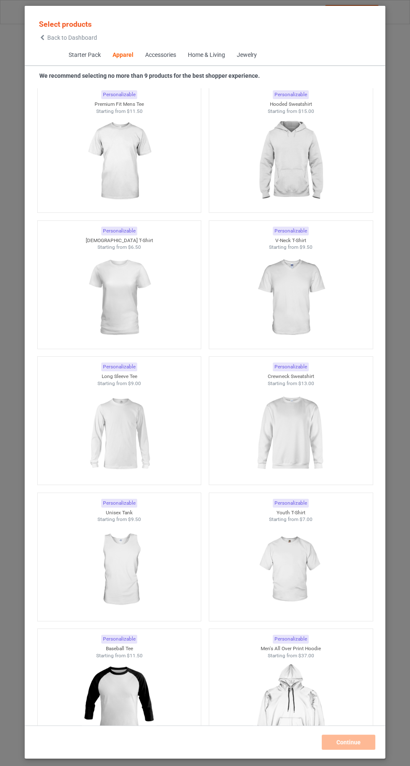
scroll to position [746, 0]
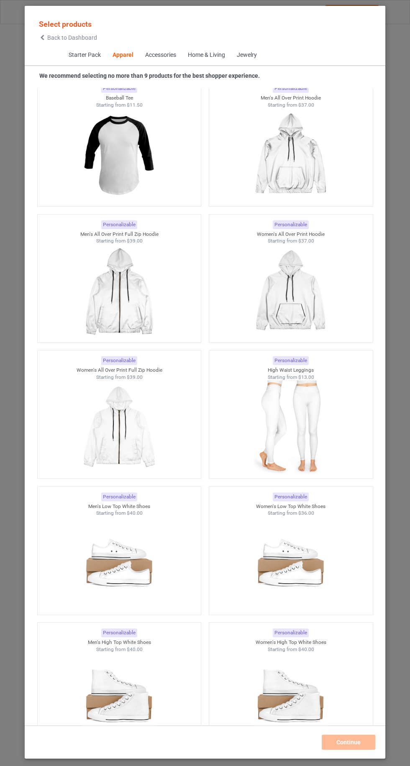
scroll to position [1292, 0]
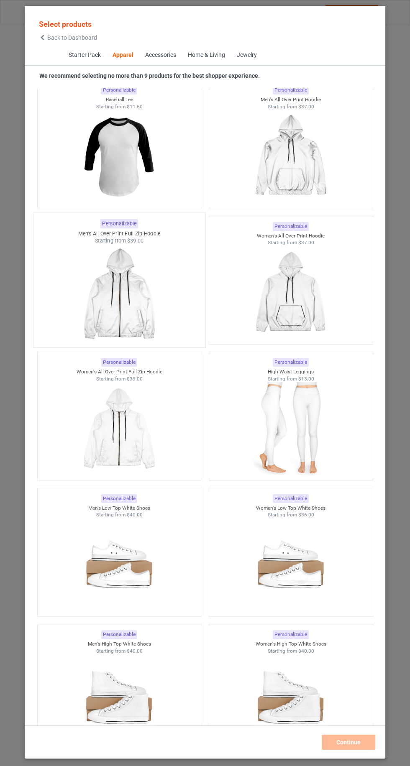
click at [164, 341] on div at bounding box center [119, 294] width 172 height 98
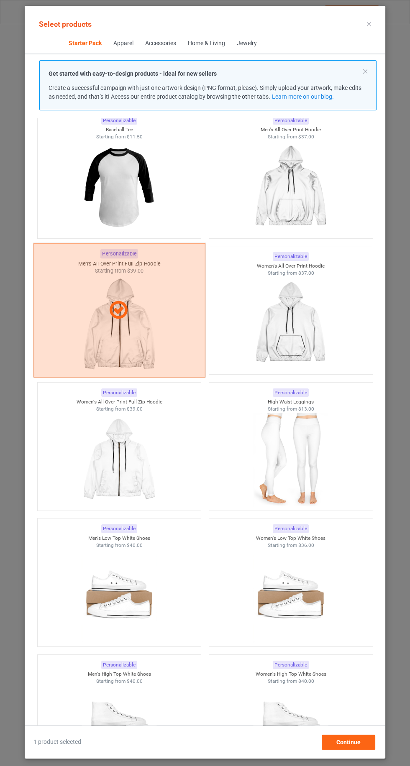
click at [173, 348] on div at bounding box center [119, 310] width 172 height 134
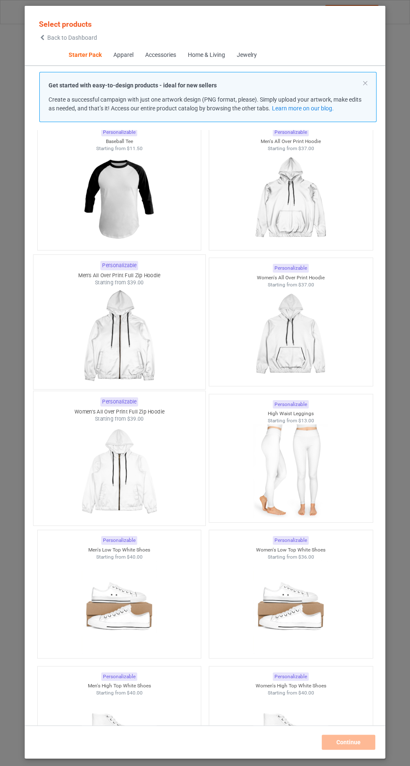
click at [159, 438] on div at bounding box center [119, 472] width 172 height 98
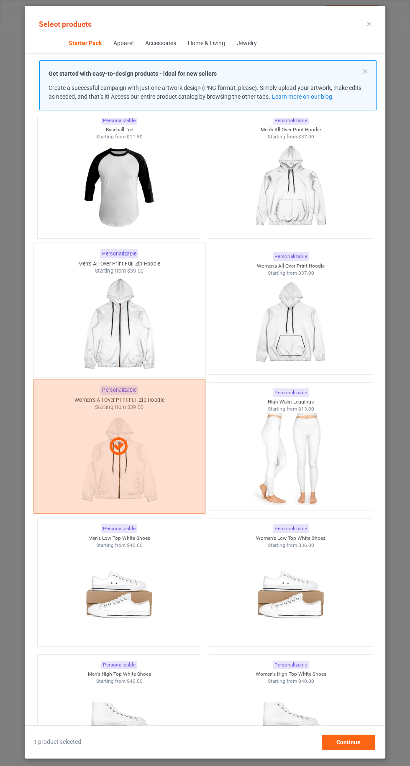
scroll to position [58, 0]
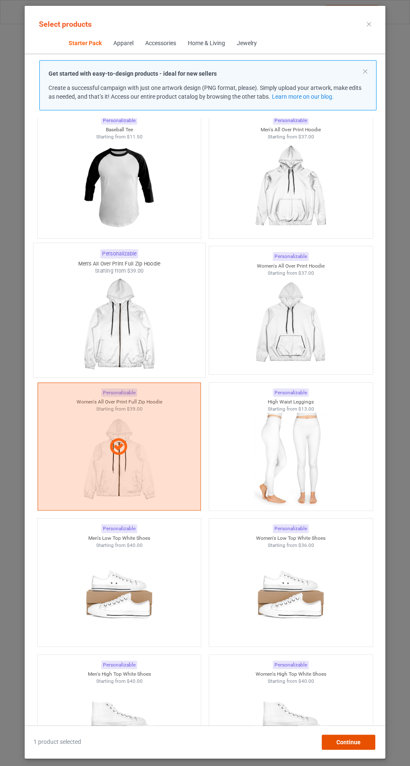
click at [363, 741] on div "Continue" at bounding box center [349, 742] width 54 height 15
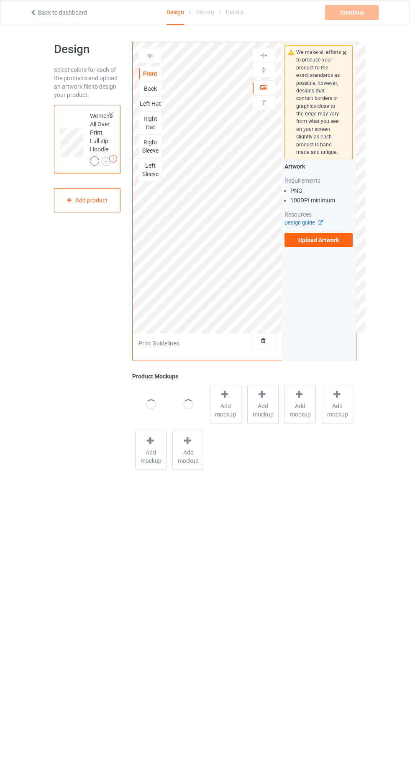
click at [145, 93] on div "Back" at bounding box center [149, 88] width 23 height 15
click at [234, 405] on span "Add mockup" at bounding box center [225, 410] width 31 height 17
click at [145, 90] on div "Back" at bounding box center [150, 89] width 23 height 8
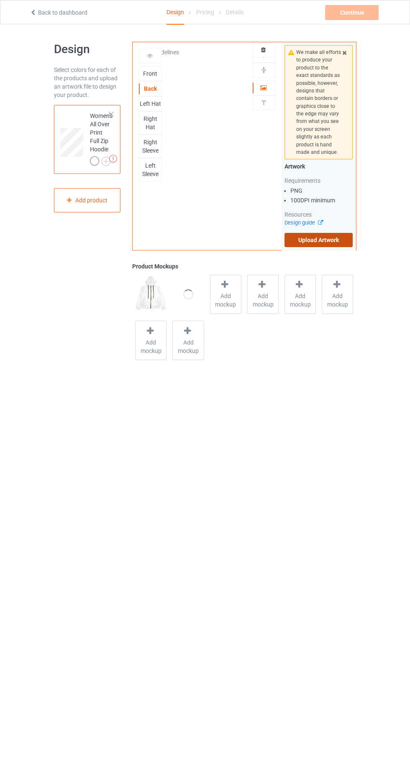
click at [344, 237] on label "Upload Artwork" at bounding box center [318, 240] width 69 height 14
click at [0, 0] on input "Upload Artwork" at bounding box center [0, 0] width 0 height 0
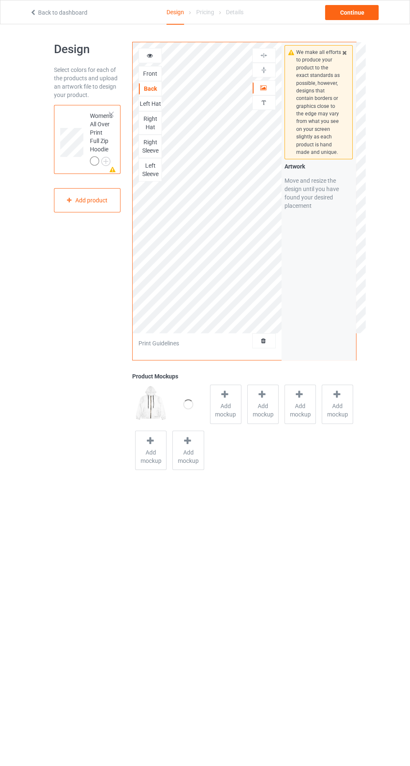
click at [149, 79] on div "Front" at bounding box center [149, 73] width 23 height 15
click at [142, 74] on div "Front" at bounding box center [150, 73] width 23 height 8
click at [144, 82] on div "Back" at bounding box center [149, 88] width 23 height 15
click at [353, 242] on label "Upload Artwork" at bounding box center [318, 240] width 69 height 14
click at [0, 0] on input "Upload Artwork" at bounding box center [0, 0] width 0 height 0
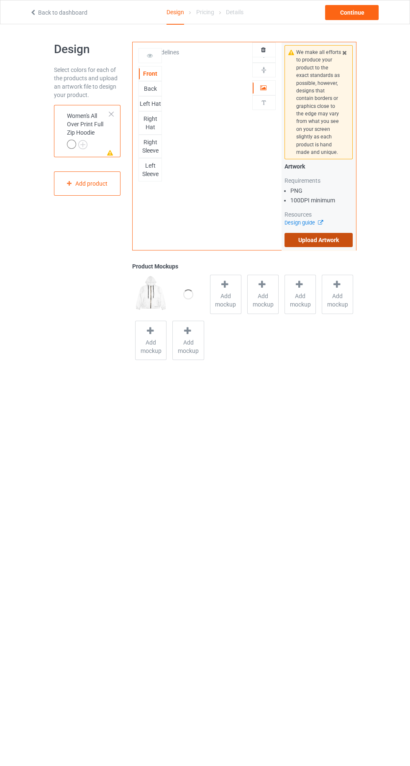
click at [347, 243] on label "Upload Artwork" at bounding box center [318, 240] width 69 height 14
click at [0, 0] on input "Upload Artwork" at bounding box center [0, 0] width 0 height 0
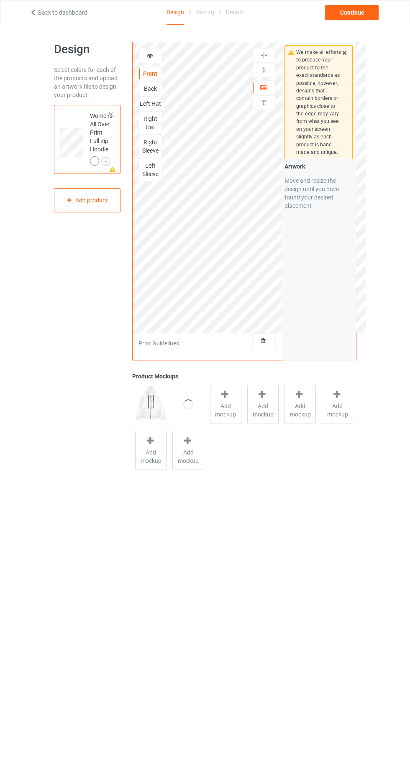
click at [146, 115] on div "Right Hat" at bounding box center [150, 123] width 23 height 17
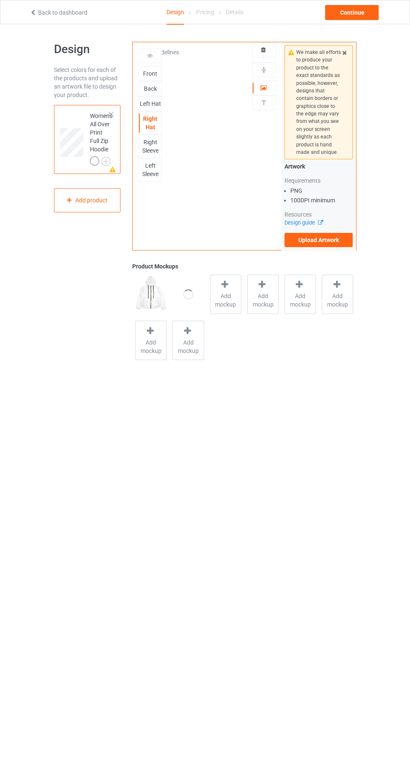
click at [155, 107] on div "Left Hat" at bounding box center [150, 104] width 23 height 8
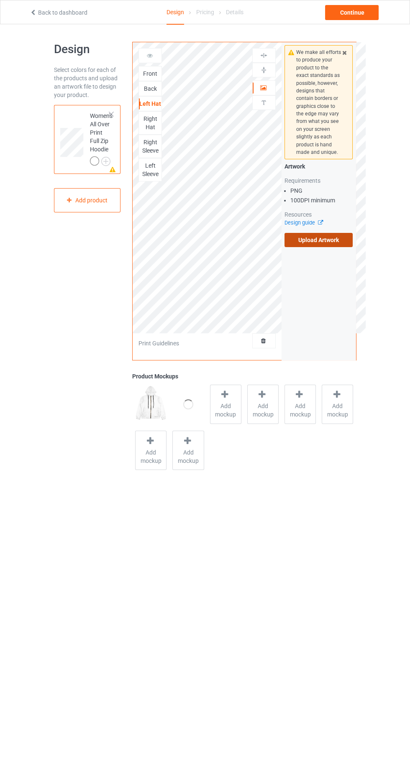
click at [342, 245] on label "Upload Artwork" at bounding box center [318, 240] width 69 height 14
click at [0, 0] on input "Upload Artwork" at bounding box center [0, 0] width 0 height 0
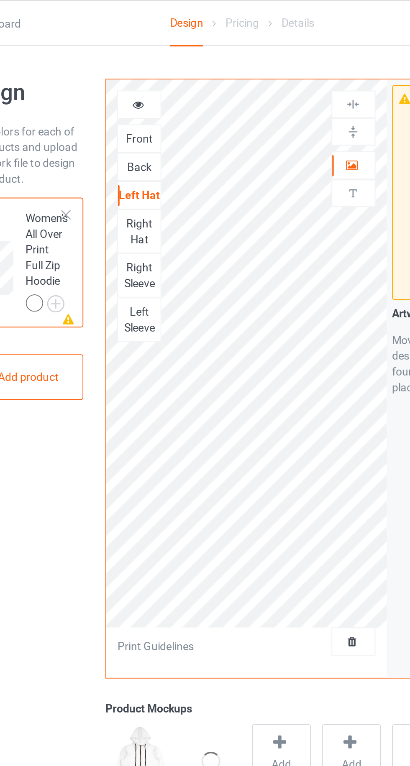
click at [146, 145] on div "Right Sleeve" at bounding box center [150, 146] width 23 height 17
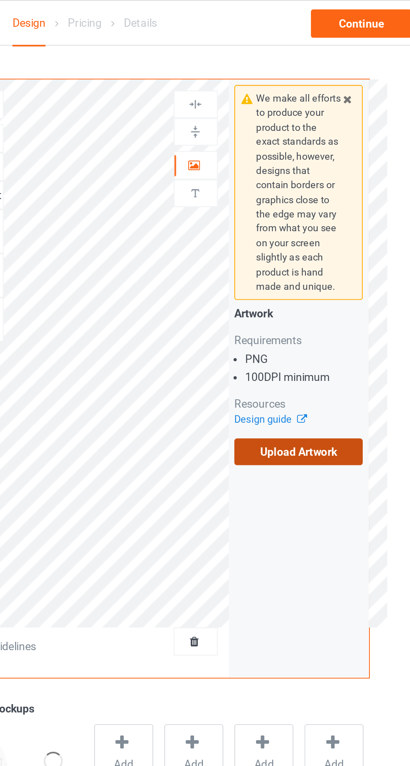
click at [328, 239] on label "Upload Artwork" at bounding box center [318, 240] width 69 height 14
click at [0, 0] on input "Upload Artwork" at bounding box center [0, 0] width 0 height 0
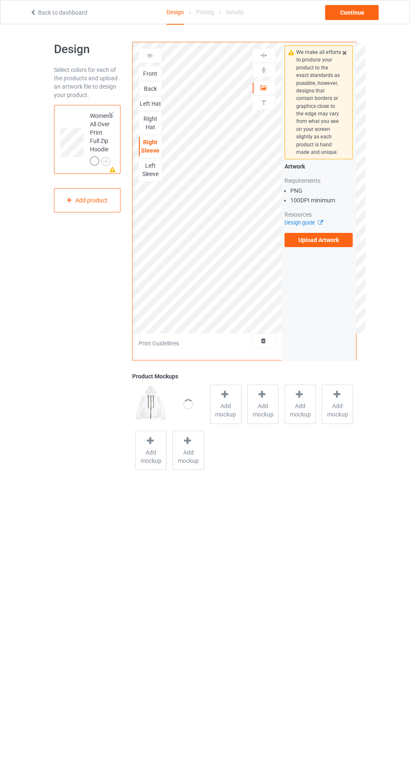
click at [139, 89] on div "Back" at bounding box center [150, 89] width 23 height 8
click at [139, 64] on div "Front Back Left Hat Right Hat Right Sleeve Left Sleeve" at bounding box center [149, 114] width 23 height 133
click at [143, 71] on div "Front" at bounding box center [150, 73] width 23 height 8
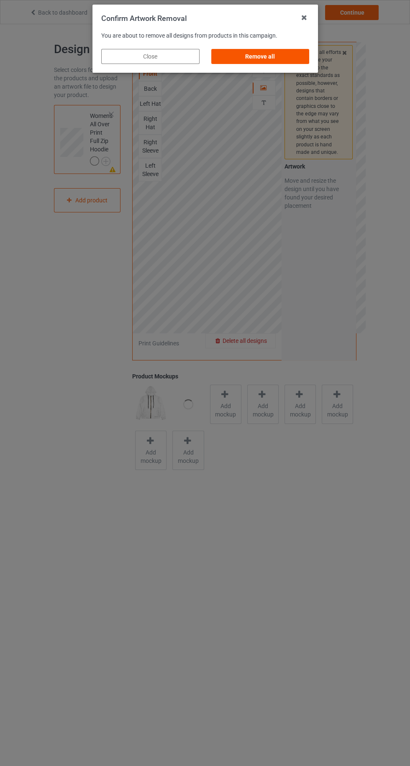
click at [229, 55] on div "Remove all" at bounding box center [260, 56] width 98 height 15
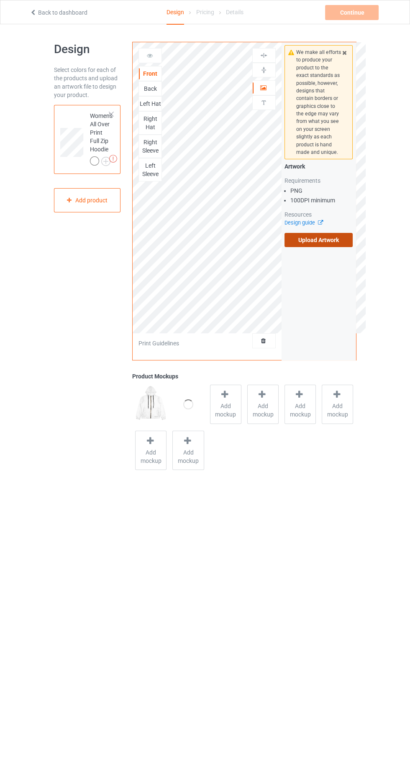
click at [351, 237] on label "Upload Artwork" at bounding box center [318, 240] width 69 height 14
click at [0, 0] on input "Upload Artwork" at bounding box center [0, 0] width 0 height 0
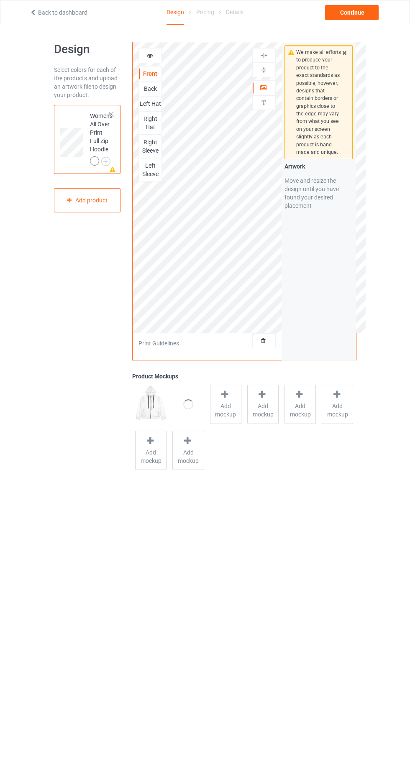
click at [269, 89] on div at bounding box center [264, 88] width 23 height 8
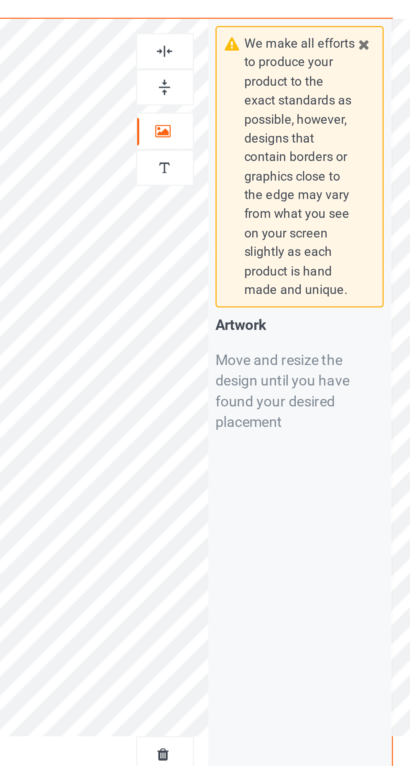
click at [266, 58] on img at bounding box center [264, 55] width 8 height 8
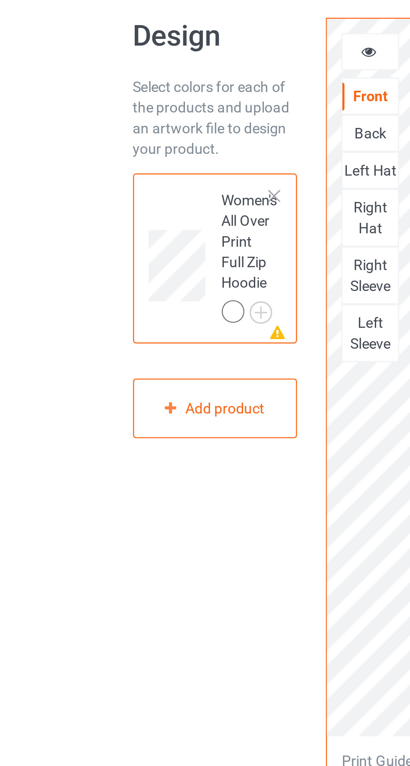
click at [148, 55] on icon at bounding box center [149, 54] width 7 height 6
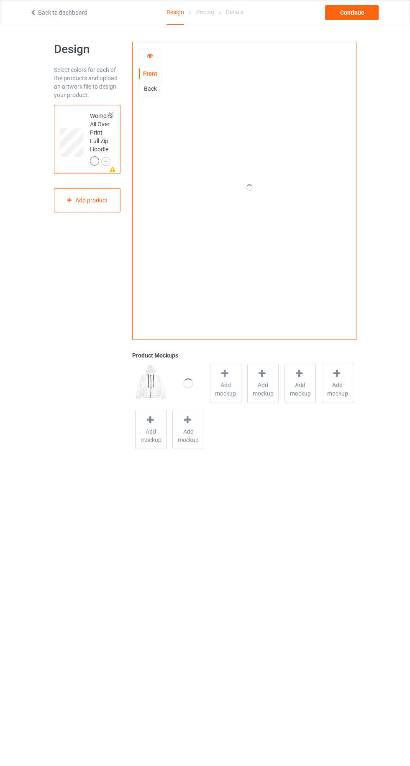
click at [159, 88] on div "Back" at bounding box center [150, 89] width 23 height 8
click at [157, 55] on div at bounding box center [150, 55] width 23 height 8
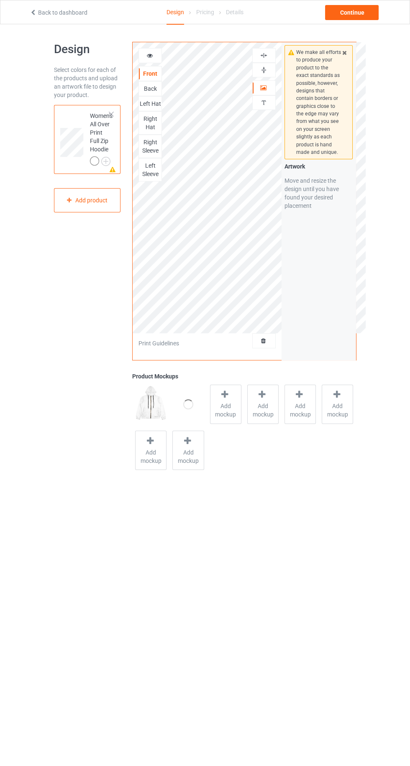
click at [159, 88] on div "Back" at bounding box center [150, 89] width 23 height 8
click at [348, 236] on label "Upload Artwork" at bounding box center [318, 240] width 69 height 14
click at [0, 0] on input "Upload Artwork" at bounding box center [0, 0] width 0 height 0
click at [147, 119] on div "Right Hat" at bounding box center [150, 123] width 23 height 17
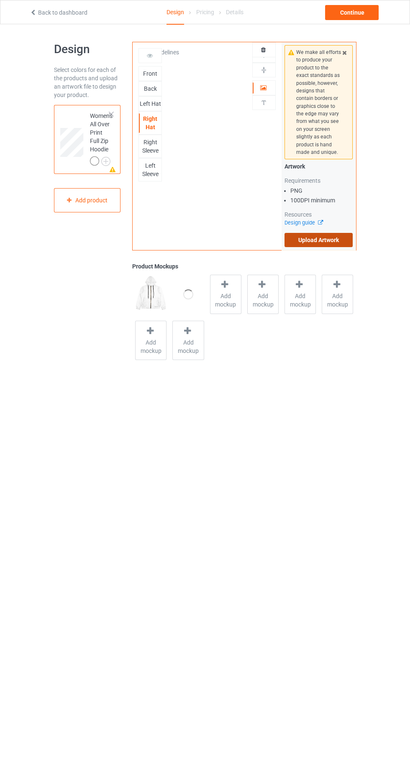
click at [350, 240] on label "Upload Artwork" at bounding box center [318, 240] width 69 height 14
click at [0, 0] on input "Upload Artwork" at bounding box center [0, 0] width 0 height 0
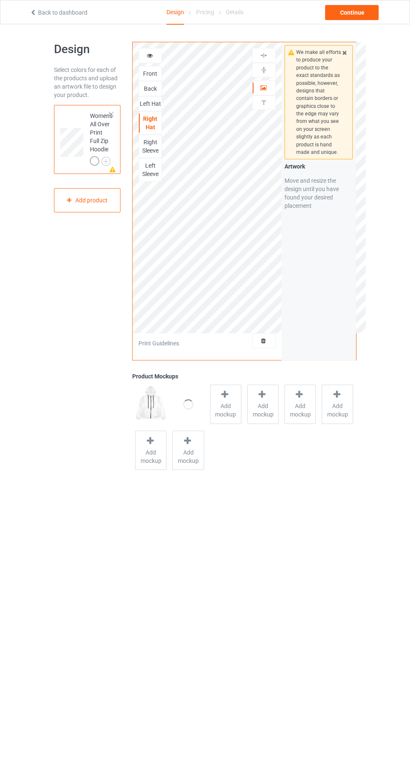
click at [143, 155] on div "Right Sleeve" at bounding box center [149, 146] width 23 height 23
click at [142, 153] on div "Right Sleeve" at bounding box center [149, 146] width 23 height 23
click at [141, 143] on div "Right Sleeve" at bounding box center [150, 146] width 23 height 17
click at [288, 230] on div "Artwork Requirements PNG 100 DPI minimum Resources Design guide Upload Artwork" at bounding box center [318, 204] width 69 height 85
click at [355, 243] on div "We make all efforts to produce your product to the exact standards as possible,…" at bounding box center [319, 146] width 74 height 208
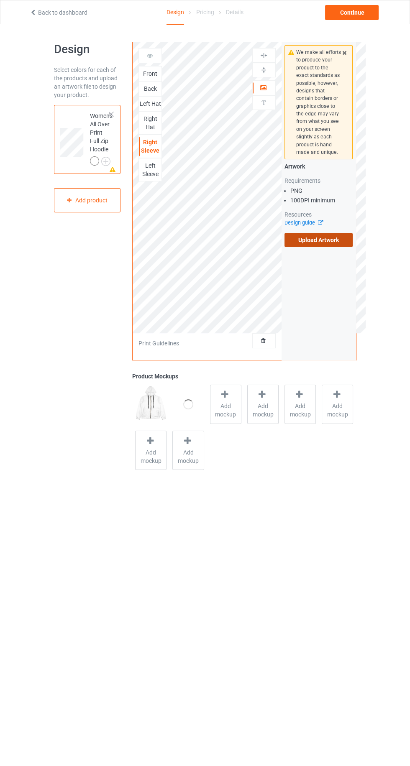
click at [348, 236] on label "Upload Artwork" at bounding box center [318, 240] width 69 height 14
click at [0, 0] on input "Upload Artwork" at bounding box center [0, 0] width 0 height 0
